Goal: Task Accomplishment & Management: Manage account settings

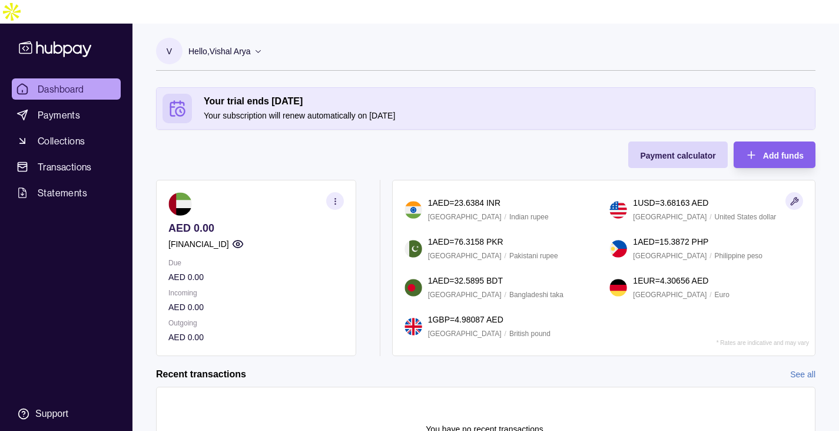
click at [244, 238] on icon "button" at bounding box center [238, 244] width 12 height 12
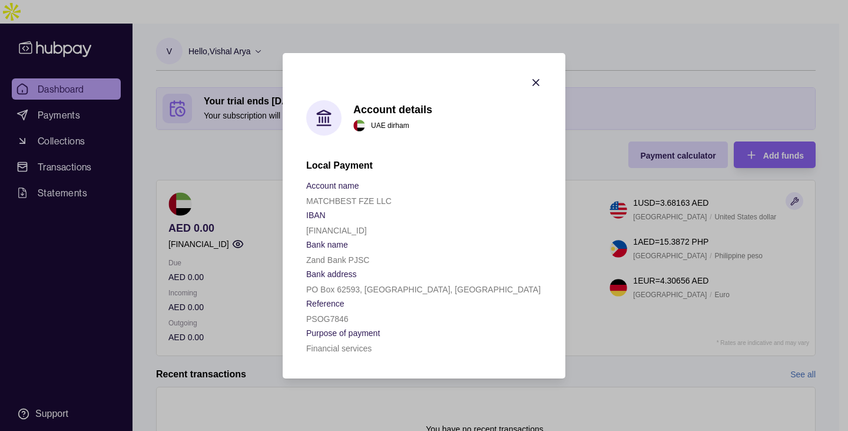
drag, startPoint x: 420, startPoint y: 229, endPoint x: 305, endPoint y: 233, distance: 114.9
click at [305, 233] on section "Account details [GEOGRAPHIC_DATA] dirham Local Payment Account name MATCHBEST F…" at bounding box center [424, 215] width 283 height 325
copy p "[FINANCIAL_ID]"
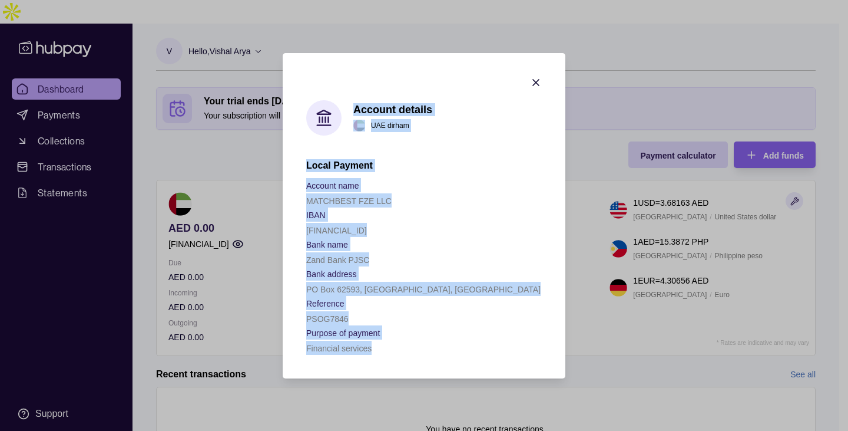
drag, startPoint x: 397, startPoint y: 353, endPoint x: 307, endPoint y: 116, distance: 253.3
click at [307, 116] on div "Account details [GEOGRAPHIC_DATA] dirham Local Payment Account name MATCHBEST F…" at bounding box center [424, 227] width 236 height 254
copy div "Account details [GEOGRAPHIC_DATA] dirham Local Payment Account name MATCHBEST F…"
